Goal: Task Accomplishment & Management: Use online tool/utility

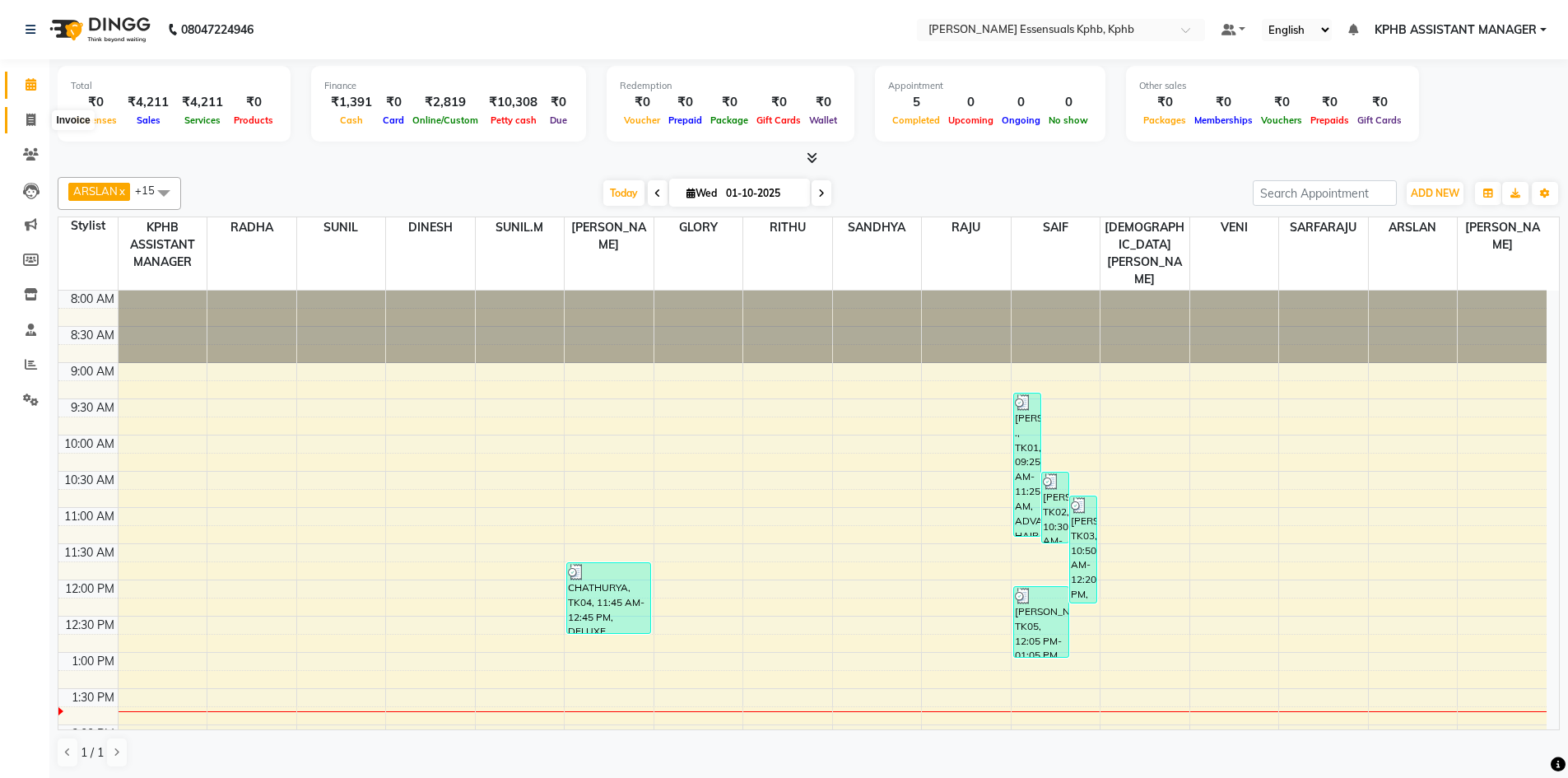
click at [31, 120] on icon at bounding box center [31, 120] width 9 height 12
select select "service"
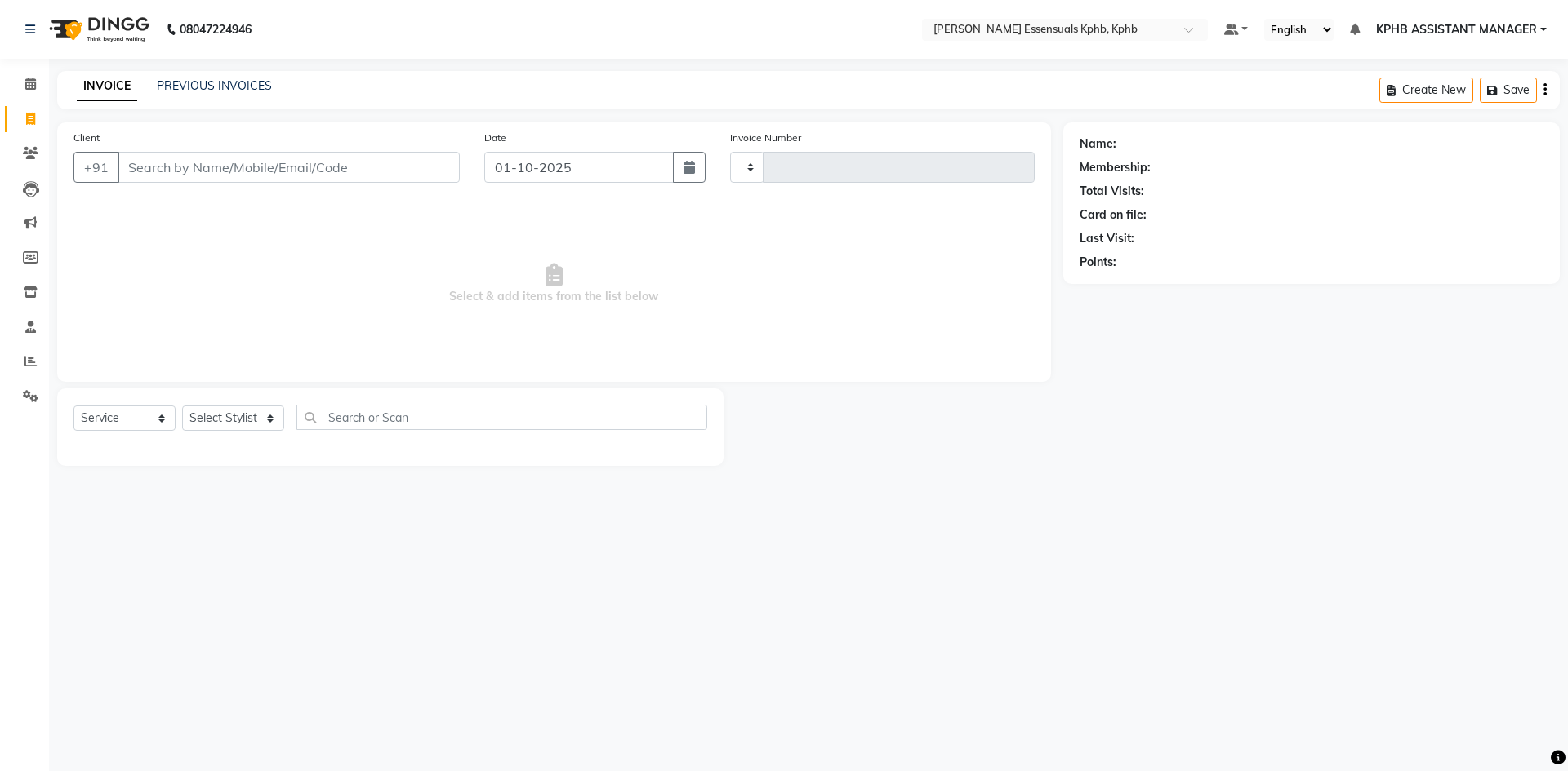
type input "1635"
select select "5938"
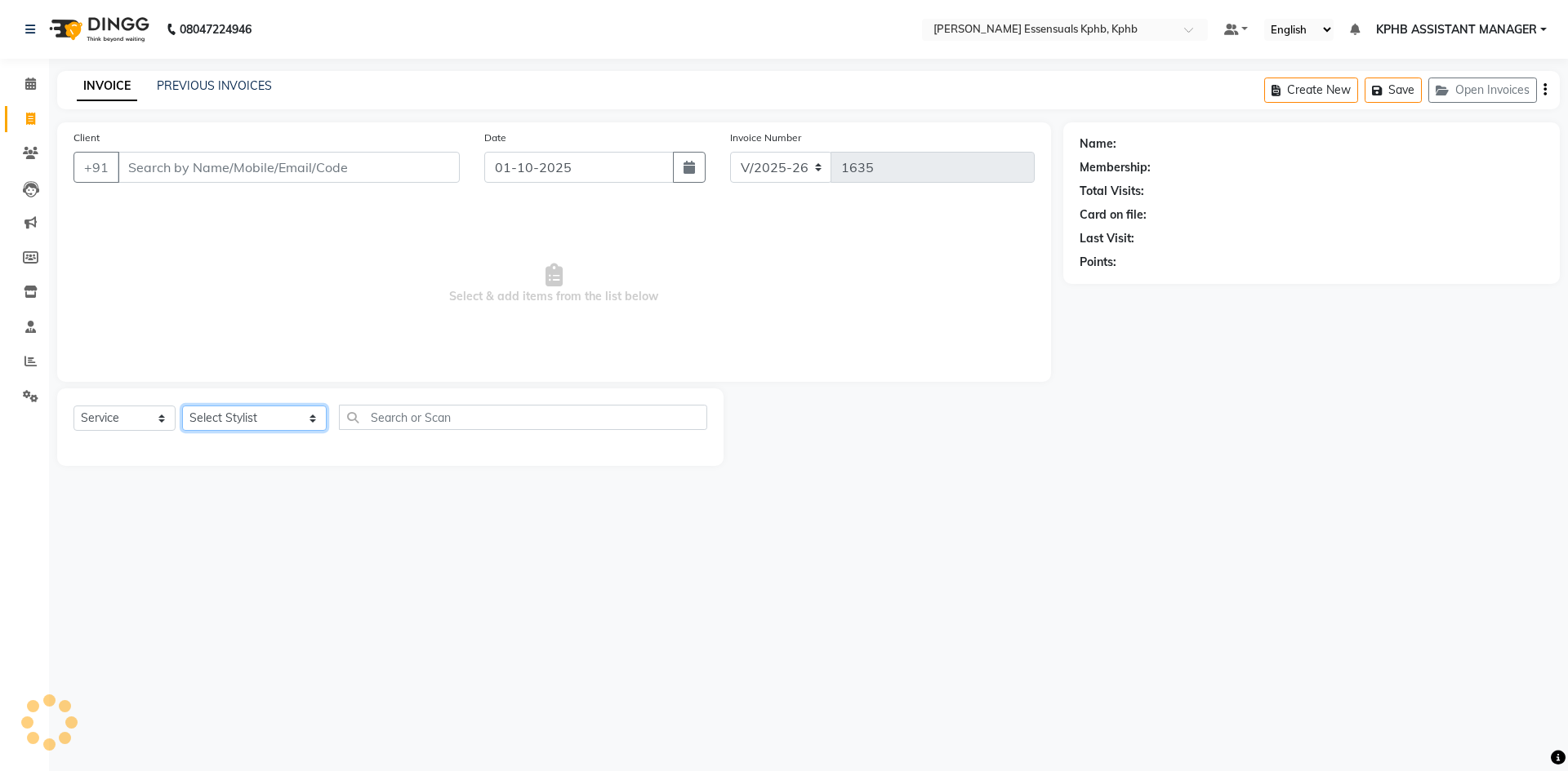
drag, startPoint x: 242, startPoint y: 421, endPoint x: 251, endPoint y: 422, distance: 9.1
click at [242, 421] on select "Select Stylist [PERSON_NAME] KPHB ASSISTANT MANAGER [PERSON_NAME] [PERSON_NAME]…" at bounding box center [254, 418] width 145 height 25
select select "84873"
click at [182, 406] on select "Select Stylist [PERSON_NAME] KPHB ASSISTANT MANAGER [PERSON_NAME] [PERSON_NAME]…" at bounding box center [254, 418] width 145 height 25
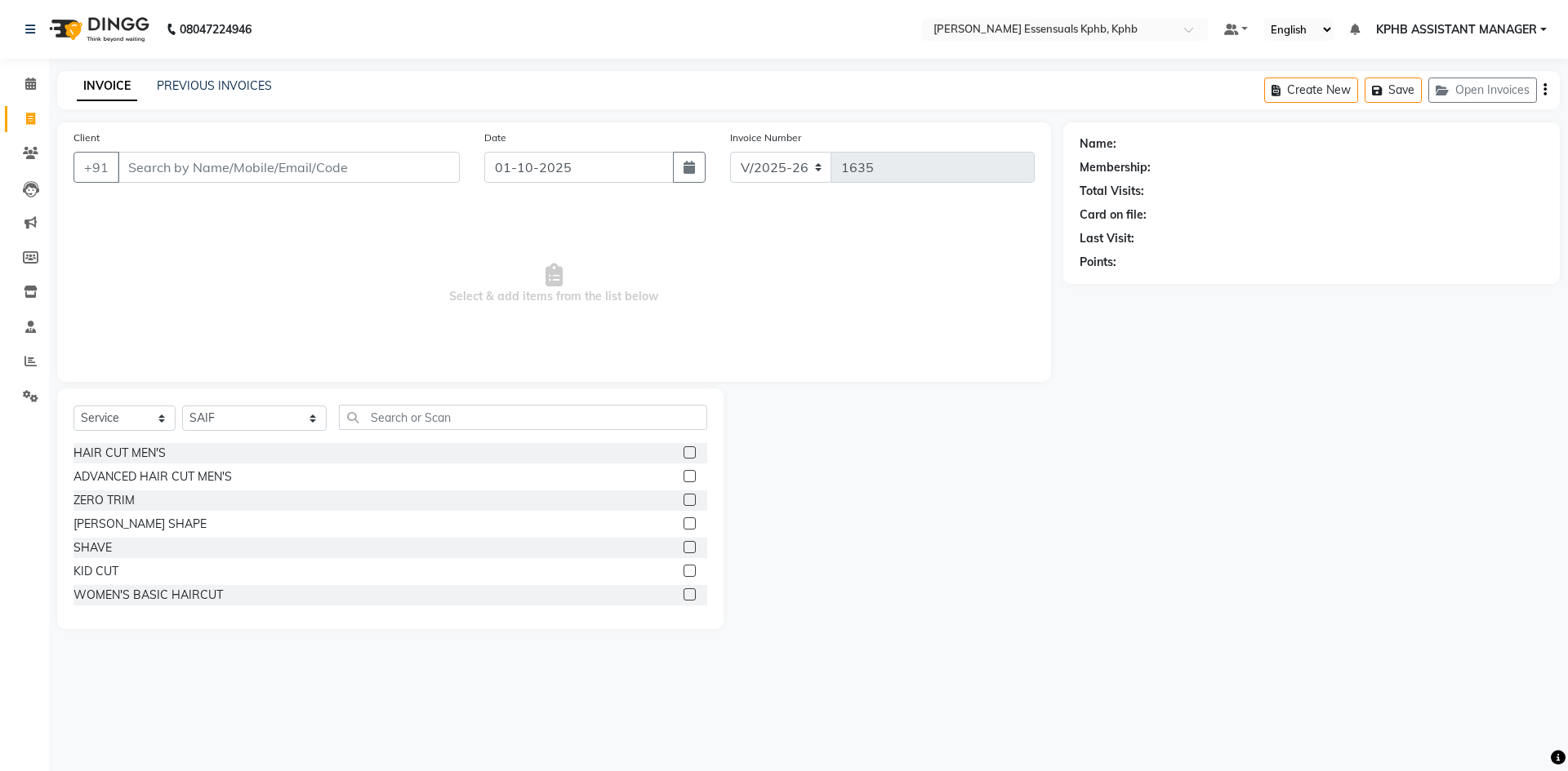
click at [683, 479] on label at bounding box center [689, 476] width 12 height 12
click at [683, 479] on input "checkbox" at bounding box center [688, 477] width 10 height 10
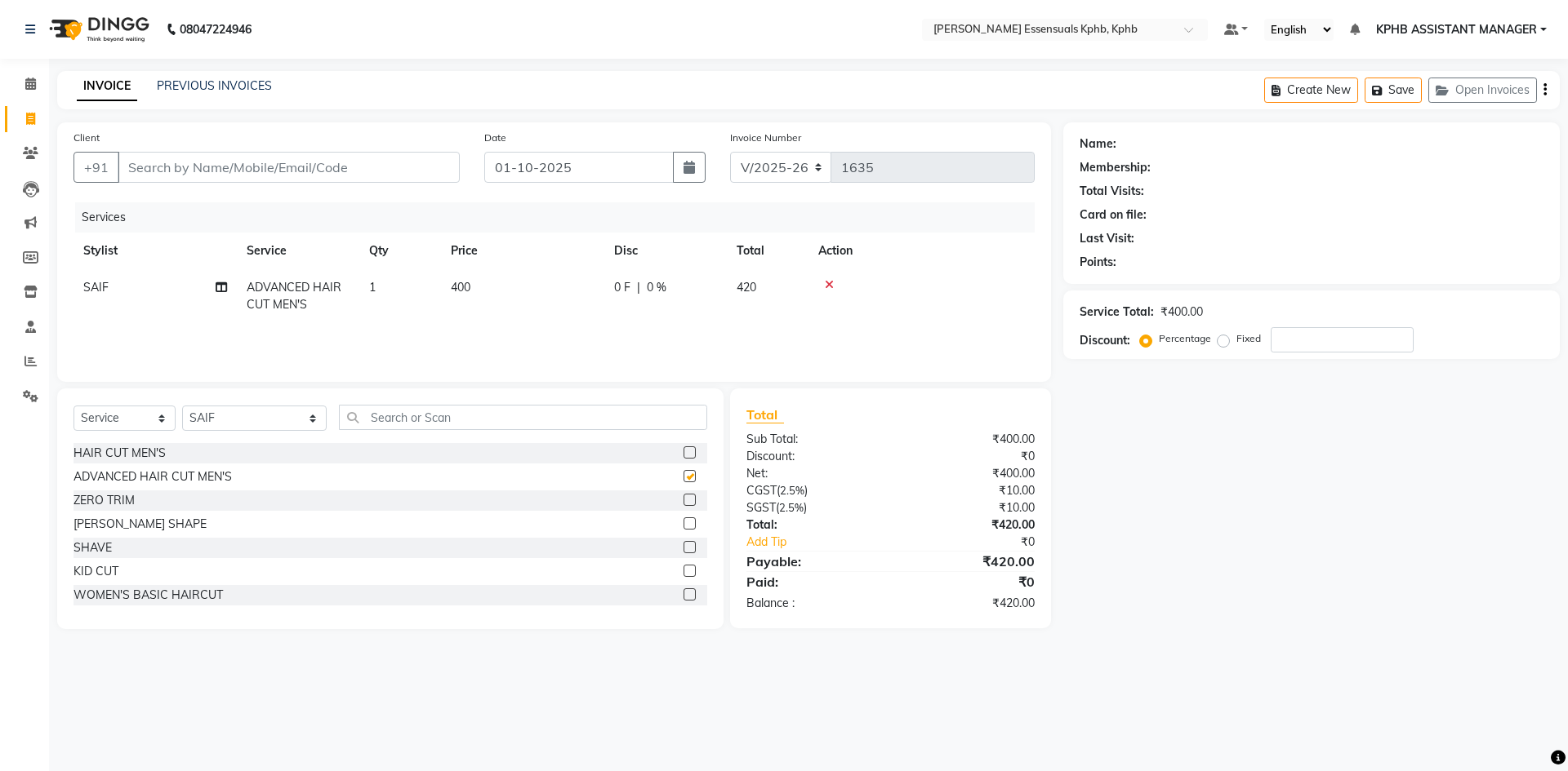
checkbox input "false"
click at [218, 172] on input "Client" at bounding box center [288, 167] width 342 height 31
type input "8"
type input "0"
type input "8523801713"
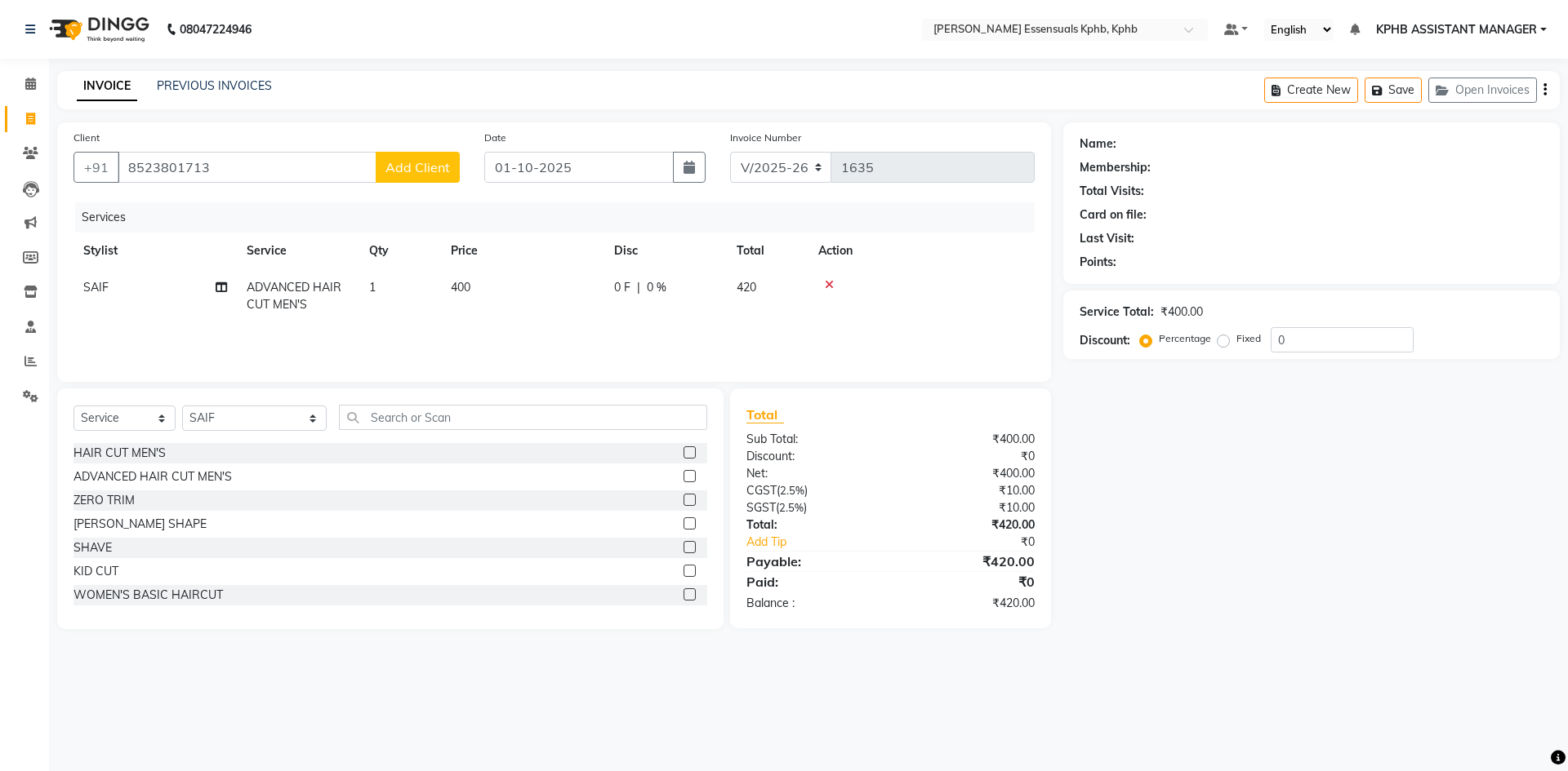
click at [425, 149] on div "Client [PHONE_NUMBER] Add Client" at bounding box center [267, 162] width 410 height 67
click at [425, 155] on button "Add Client" at bounding box center [417, 167] width 84 height 31
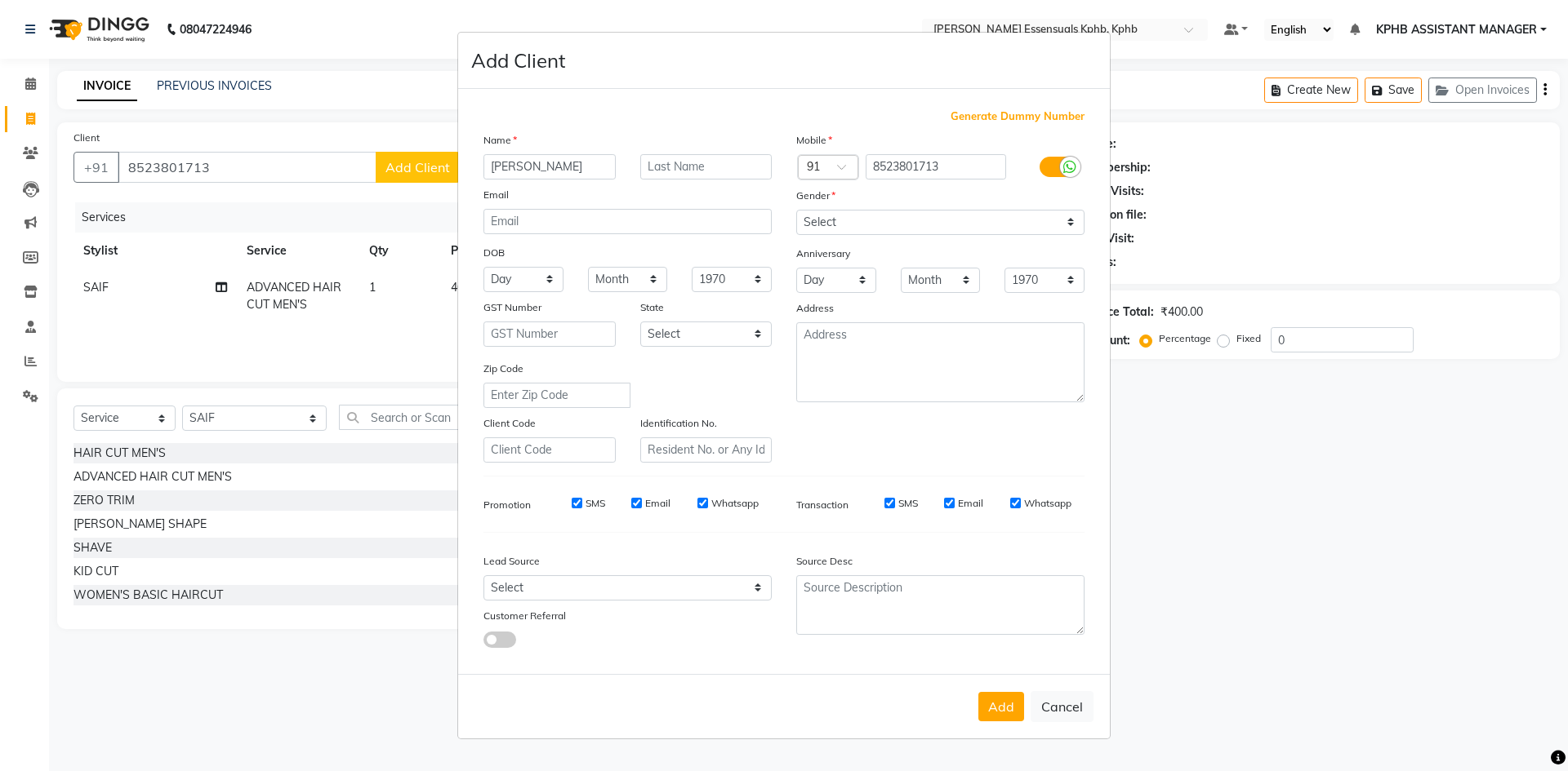
type input "[PERSON_NAME]"
drag, startPoint x: 900, startPoint y: 218, endPoint x: 886, endPoint y: 231, distance: 19.1
click at [900, 218] on select "Select [DEMOGRAPHIC_DATA] [DEMOGRAPHIC_DATA] Other Prefer Not To Say" at bounding box center [939, 222] width 288 height 25
select select "[DEMOGRAPHIC_DATA]"
click at [796, 209] on select "Select [DEMOGRAPHIC_DATA] [DEMOGRAPHIC_DATA] Other Prefer Not To Say" at bounding box center [939, 222] width 288 height 25
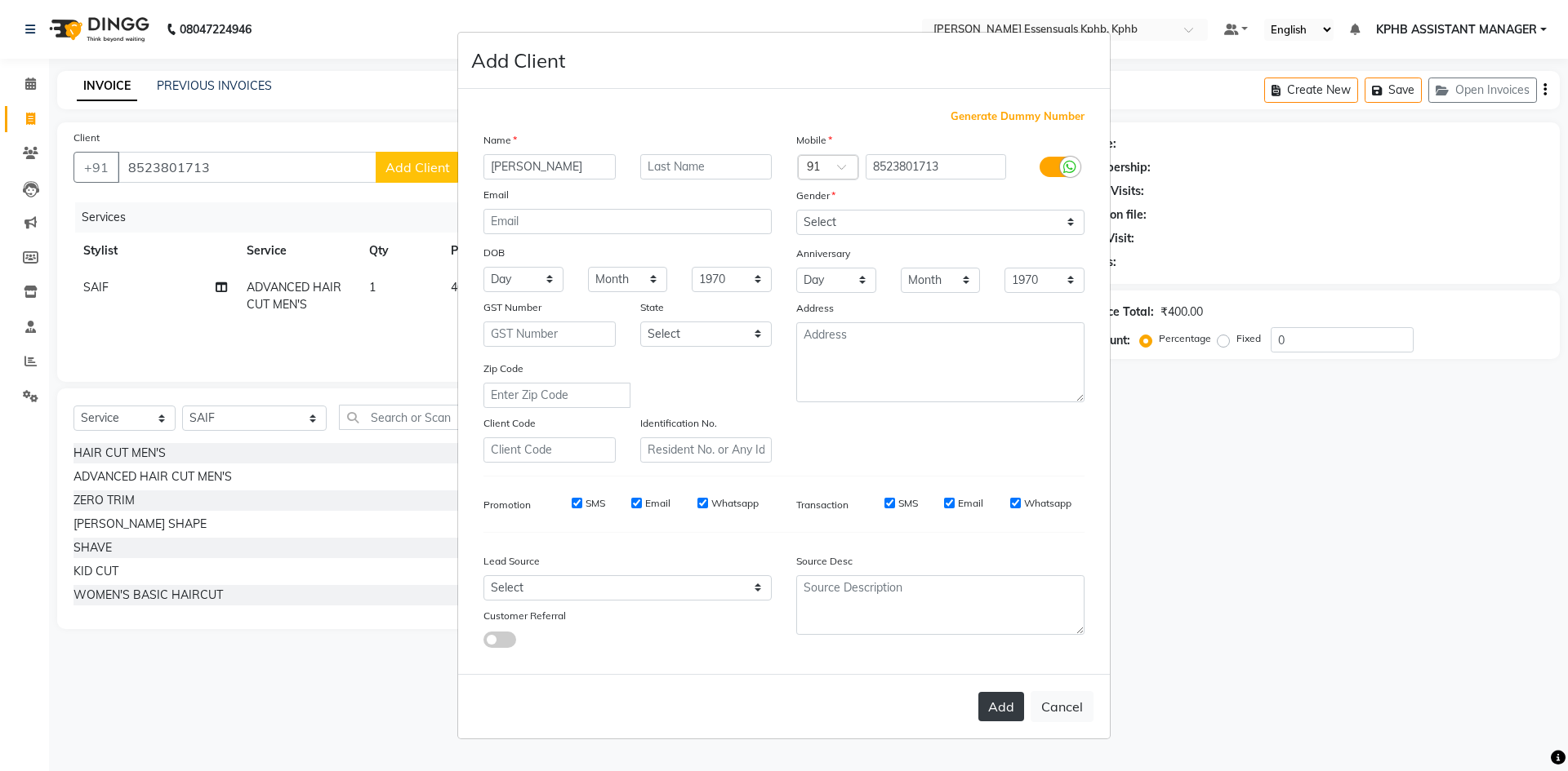
click at [1006, 709] on button "Add" at bounding box center [1001, 707] width 46 height 29
select select
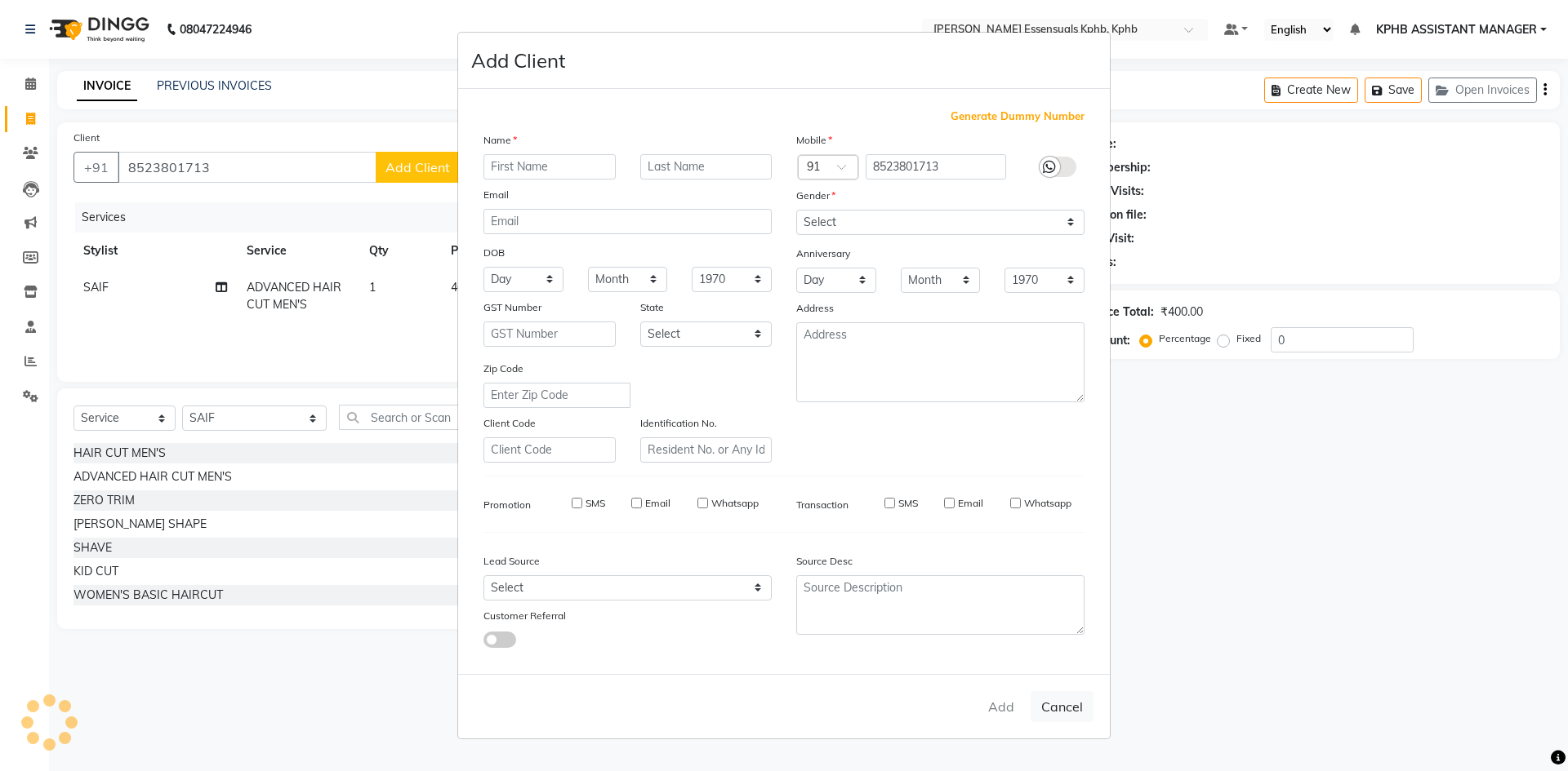
select select
checkbox input "false"
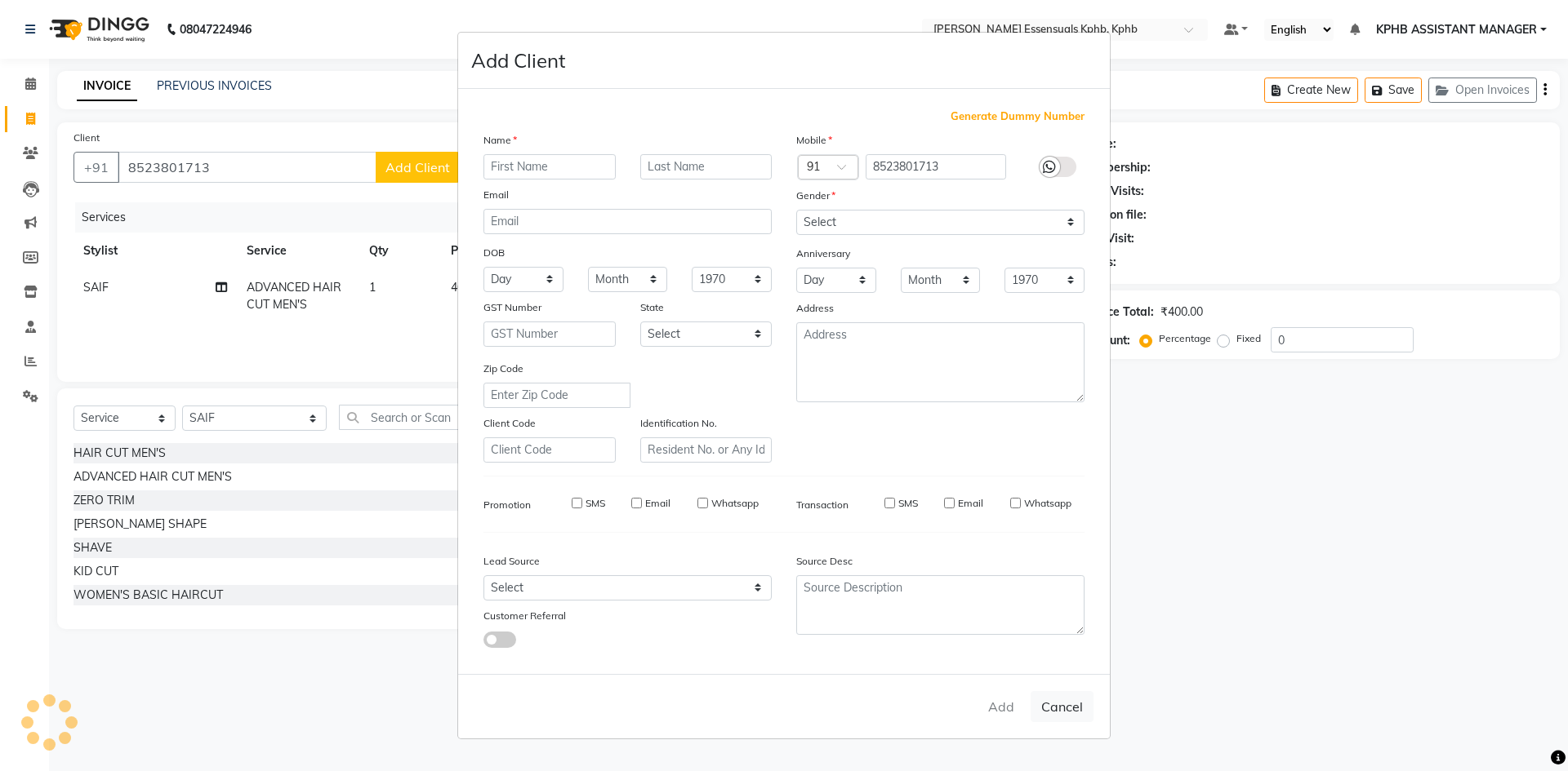
checkbox input "false"
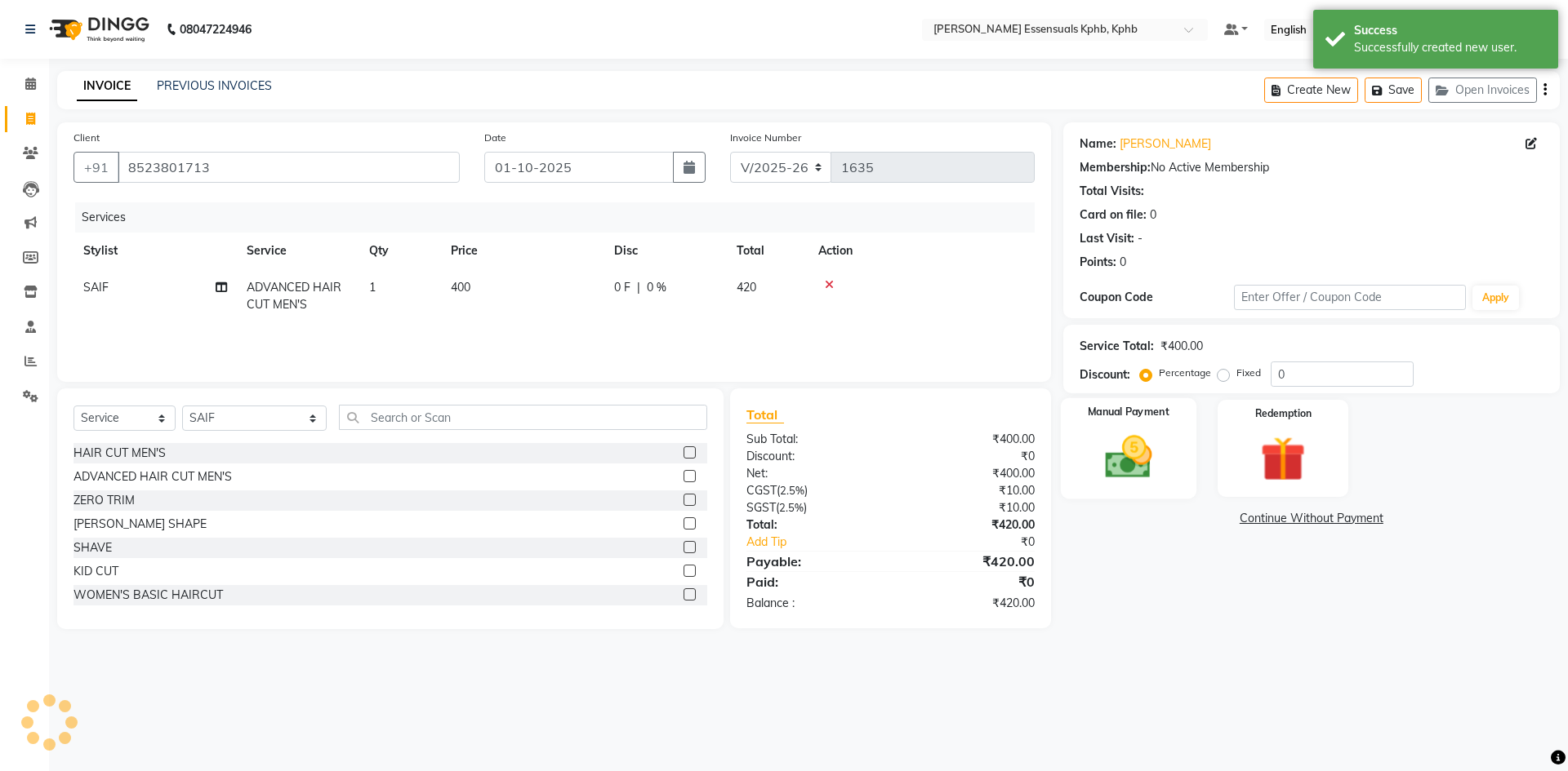
click at [1125, 485] on div "Manual Payment" at bounding box center [1127, 448] width 136 height 100
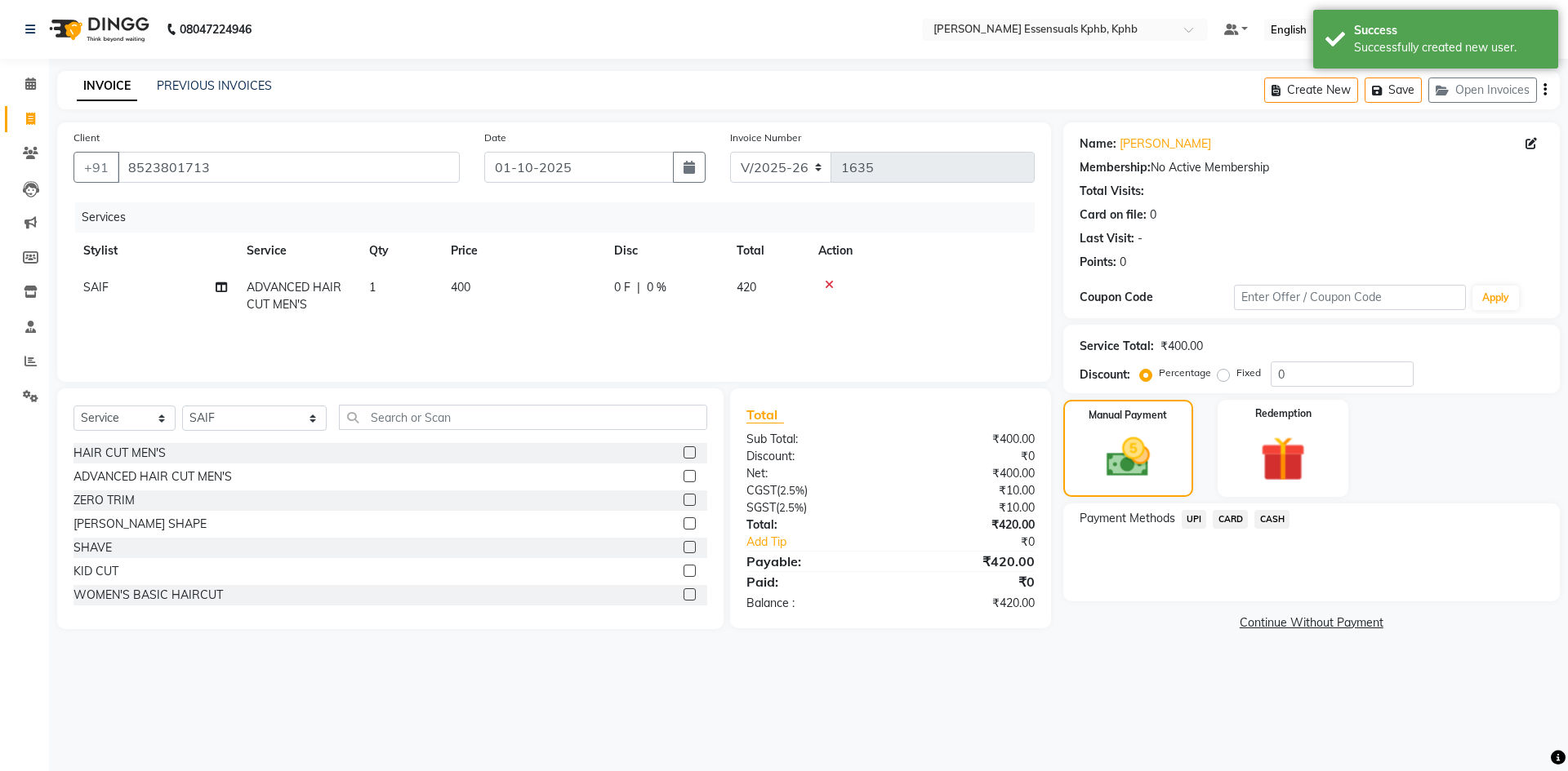
click at [465, 297] on td "400" at bounding box center [522, 296] width 164 height 54
select select "84873"
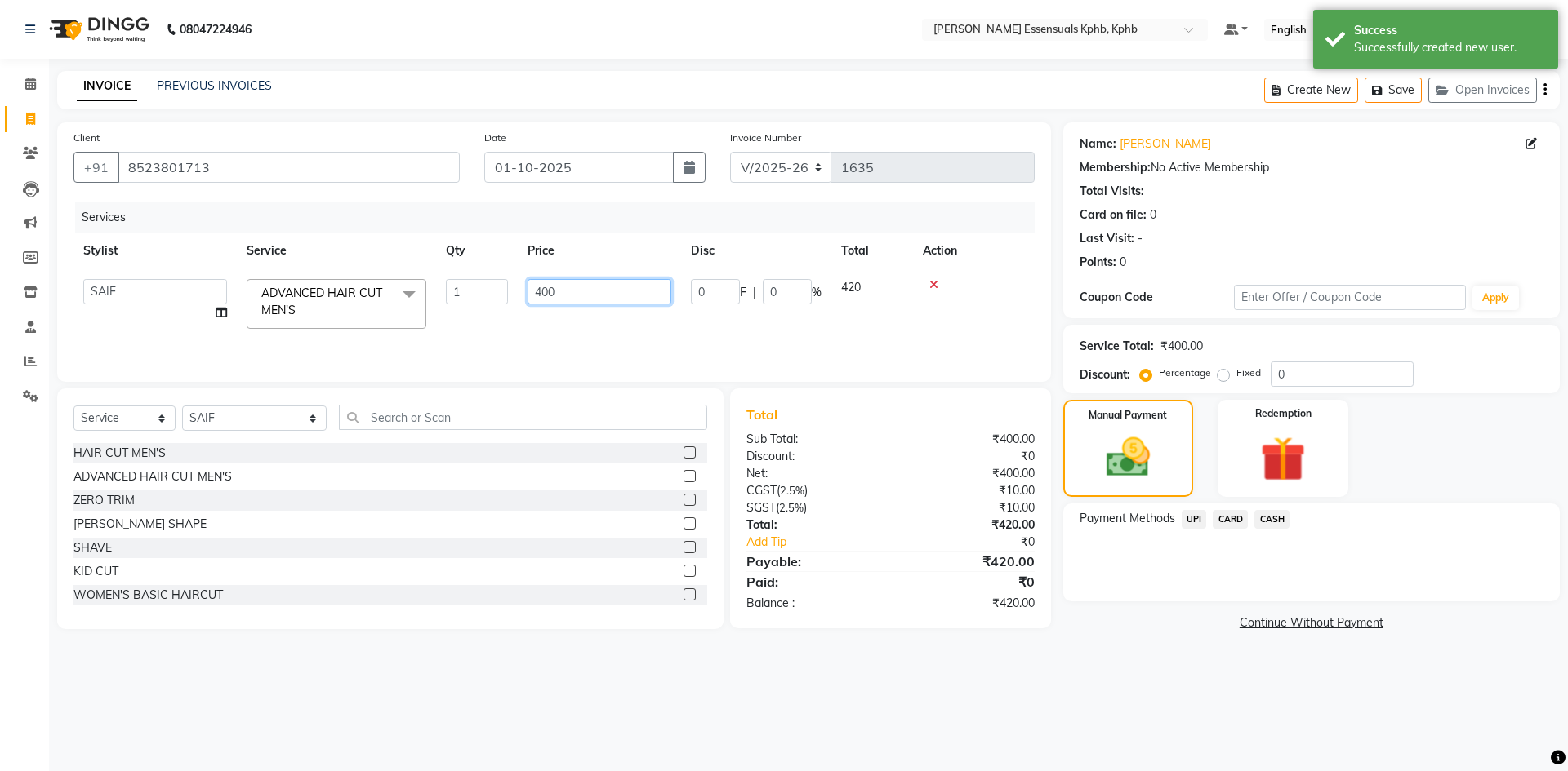
drag, startPoint x: 581, startPoint y: 284, endPoint x: 475, endPoint y: 299, distance: 107.1
click at [475, 299] on tr "[PERSON_NAME] KPHB ASSISTANT MANAGER [PERSON_NAME] [PERSON_NAME] [PERSON_NAME] …" at bounding box center [554, 304] width 961 height 69
type input "450"
click at [1133, 602] on div "Name: [PERSON_NAME] Membership: No Active Membership Total Visits: Card on file…" at bounding box center [1317, 378] width 508 height 512
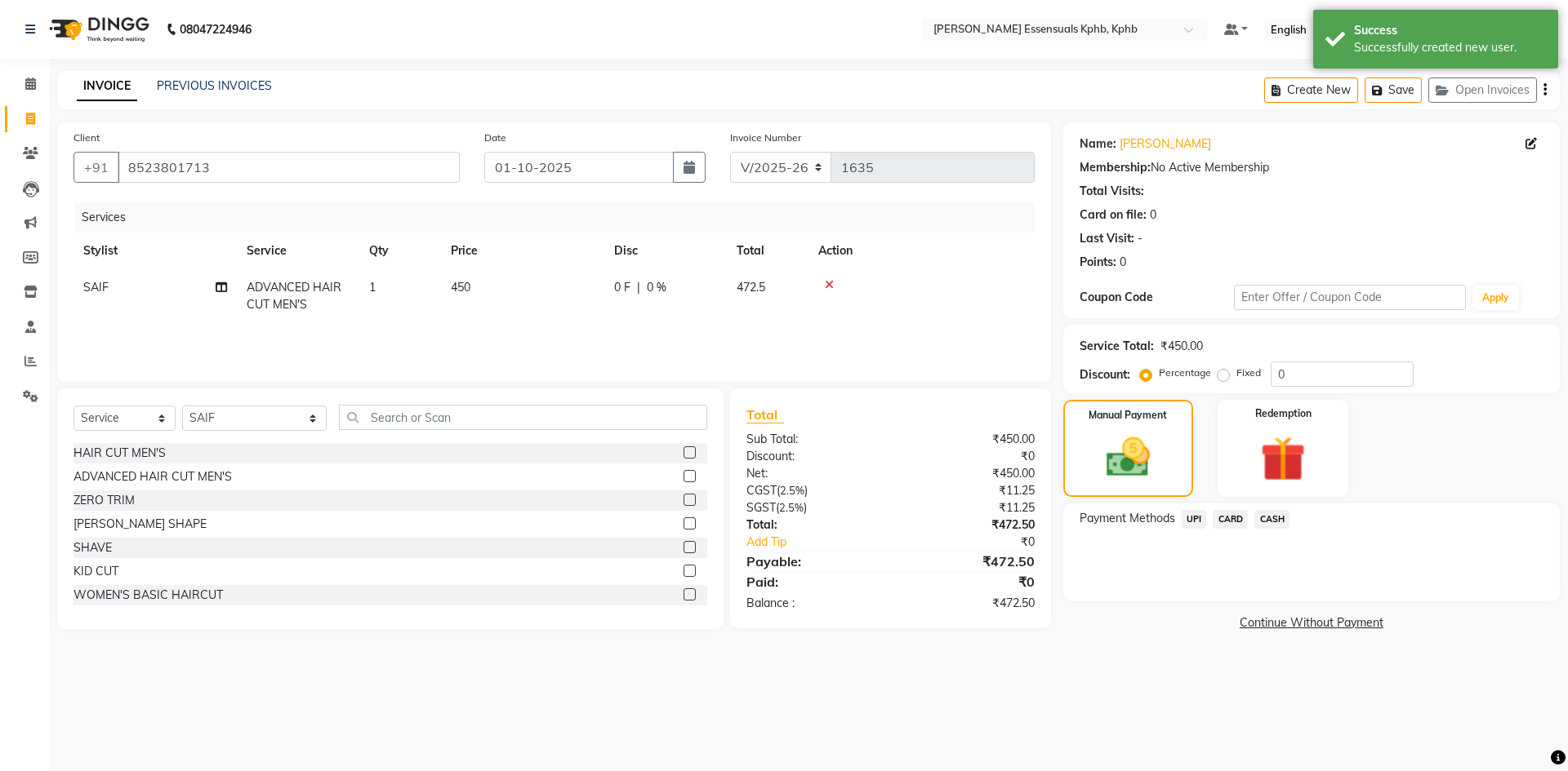
click at [1203, 514] on span "UPI" at bounding box center [1193, 519] width 25 height 19
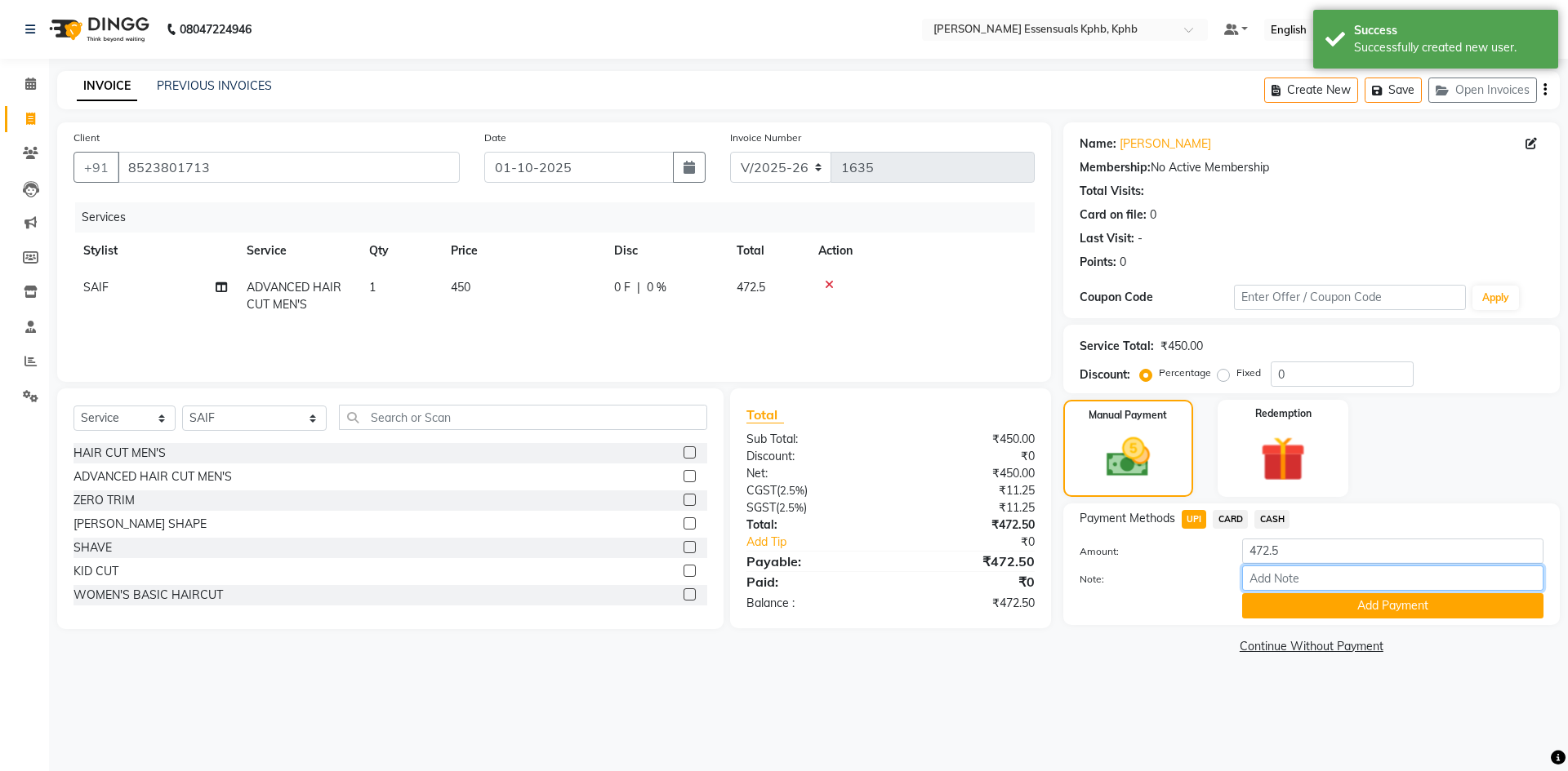
click at [1269, 586] on input "Note:" at bounding box center [1392, 577] width 301 height 25
click at [1276, 607] on button "Add Payment" at bounding box center [1392, 606] width 301 height 25
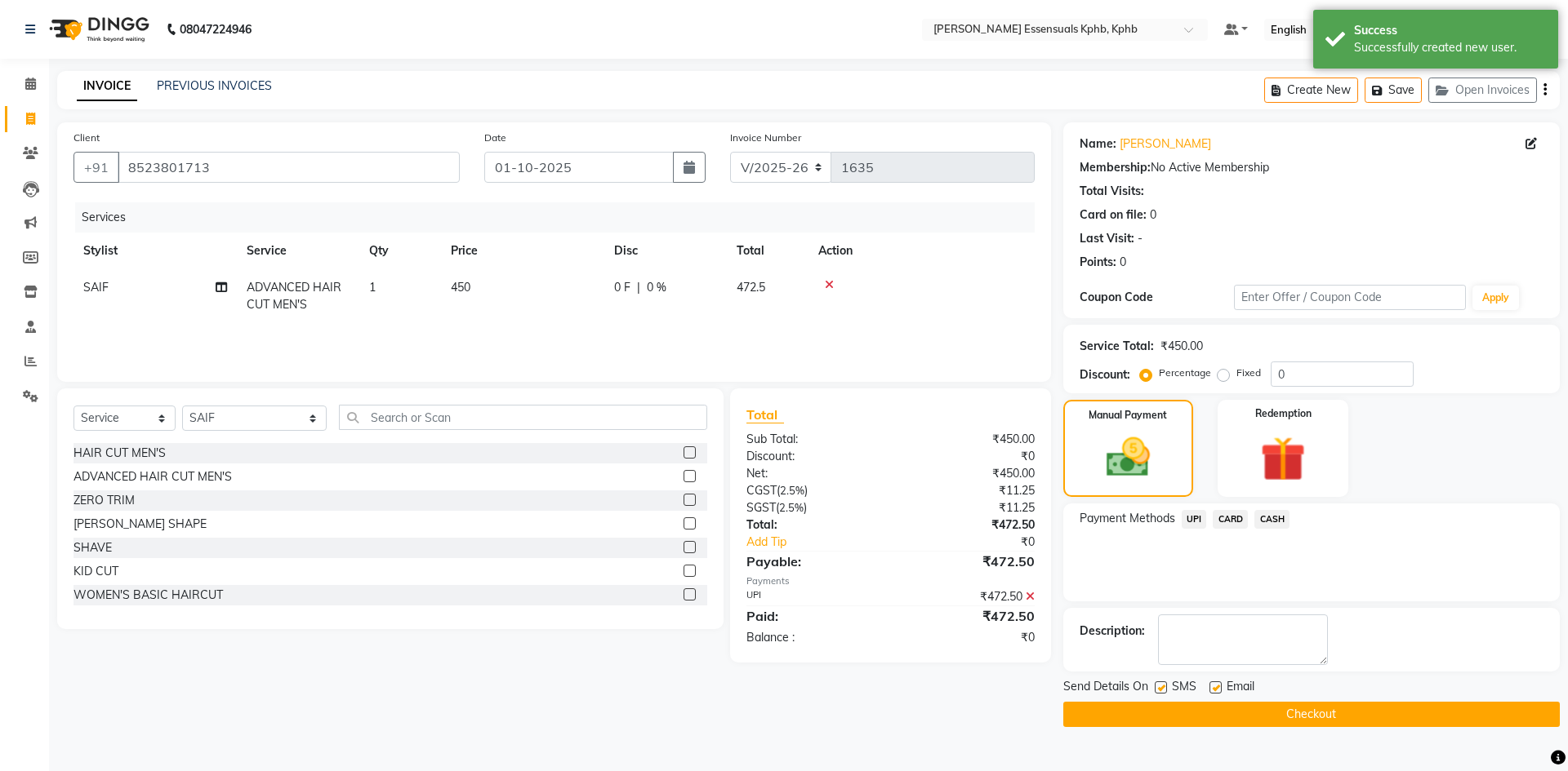
click at [1170, 711] on button "Checkout" at bounding box center [1311, 714] width 496 height 25
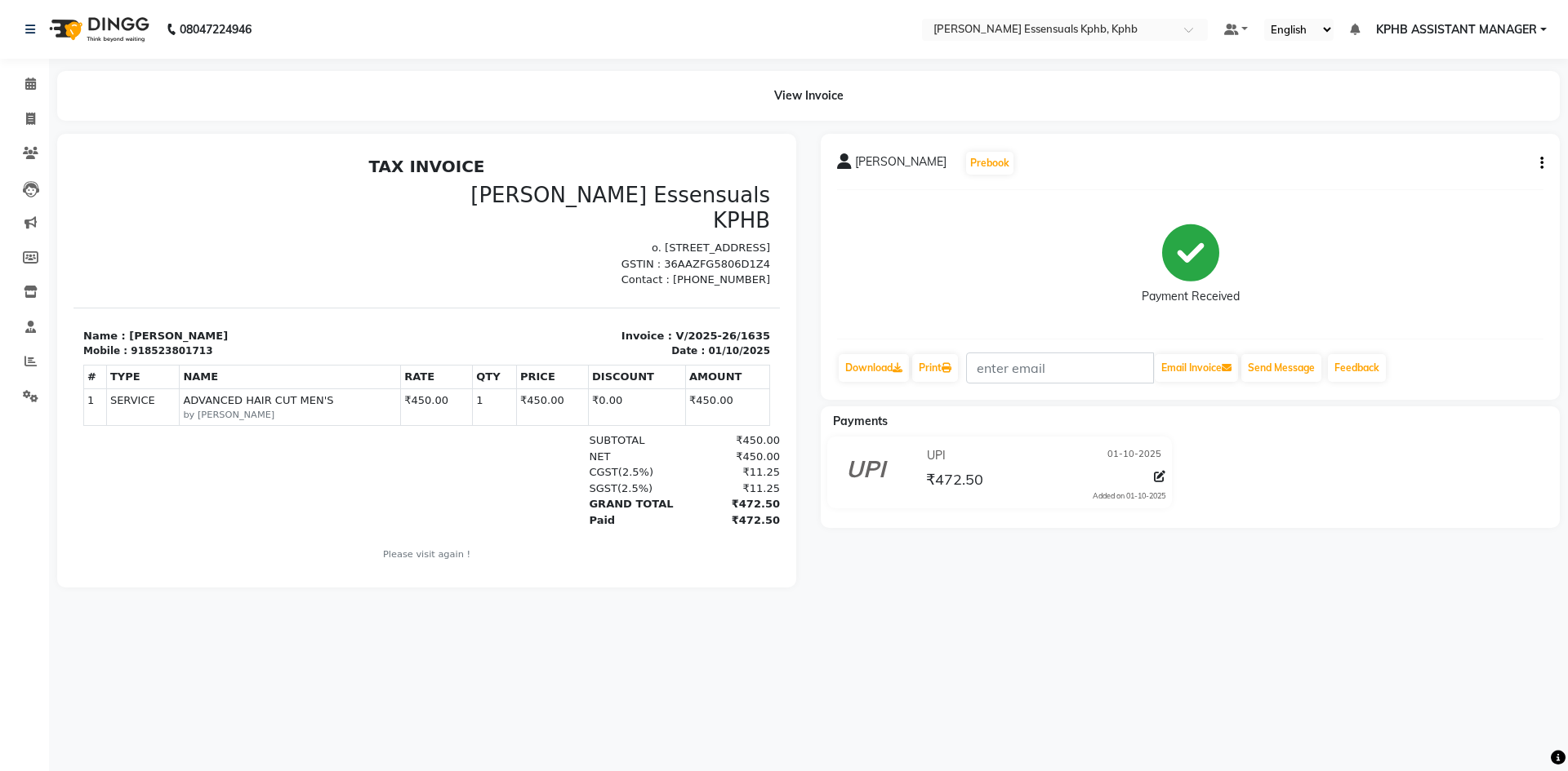
drag, startPoint x: 1065, startPoint y: 190, endPoint x: 47, endPoint y: 78, distance: 1024.1
click at [47, 78] on div "View Invoice" at bounding box center [808, 96] width 1526 height 50
click at [23, 79] on span at bounding box center [30, 85] width 29 height 19
